Goal: Information Seeking & Learning: Learn about a topic

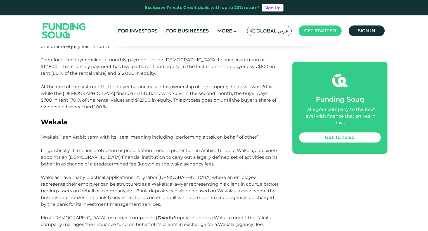
scroll to position [1059, 0]
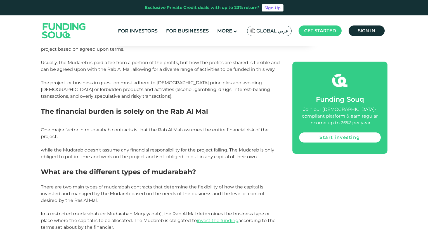
scroll to position [376, 0]
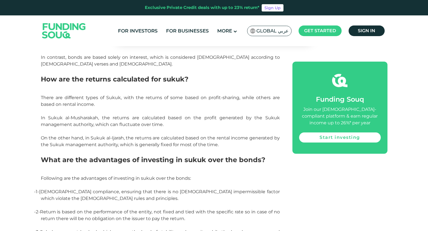
scroll to position [1396, 0]
